Goal: Understand process/instructions: Learn how to perform a task or action

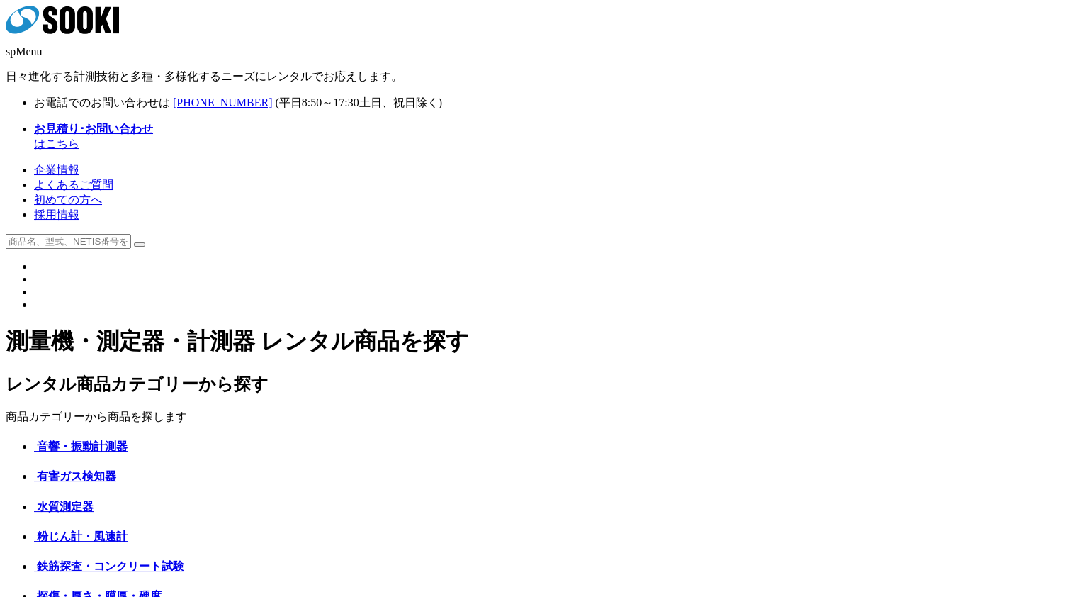
click at [102, 193] on link "初めての方へ" at bounding box center [68, 199] width 68 height 12
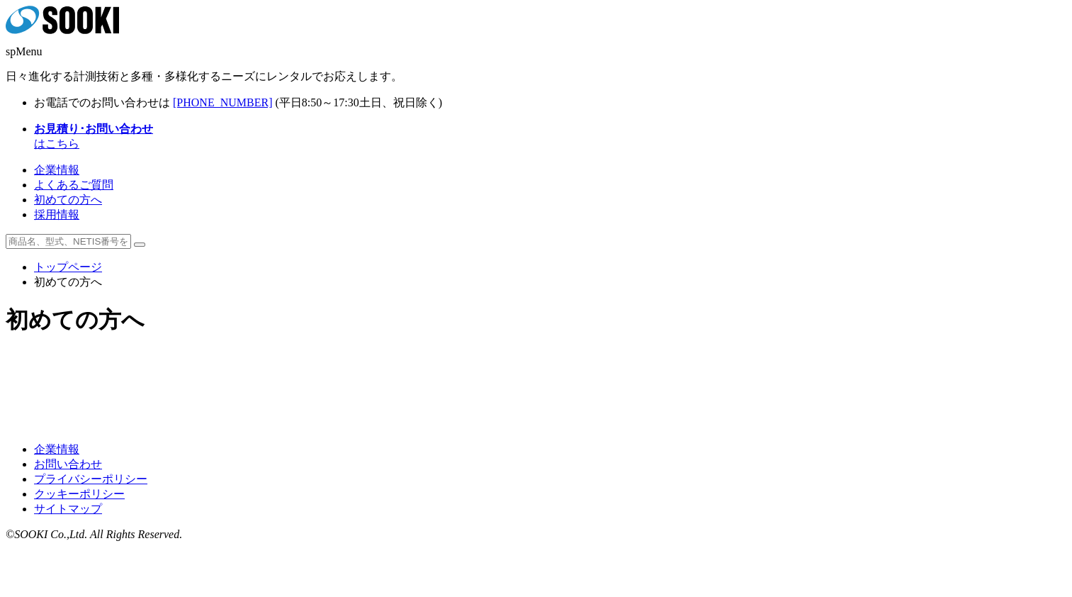
click at [75, 32] on icon at bounding box center [68, 20] width 16 height 28
